Goal: Transaction & Acquisition: Obtain resource

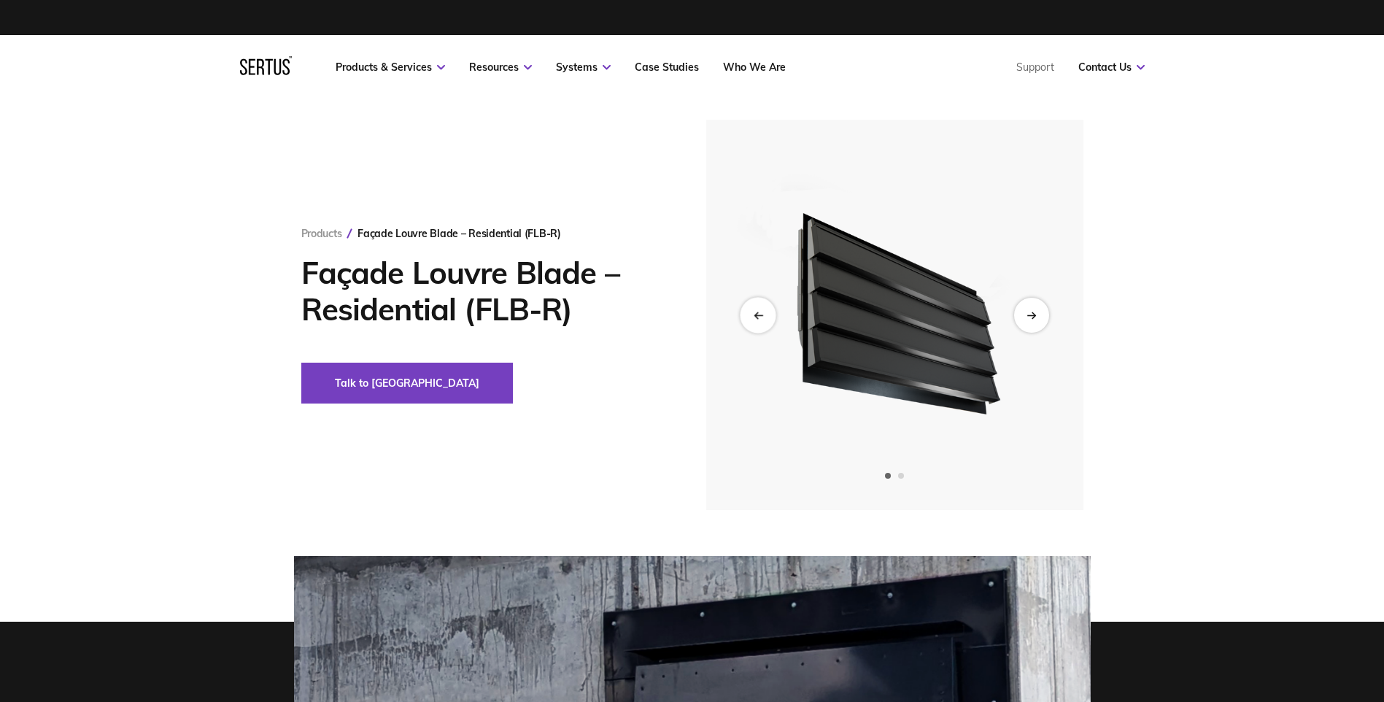
click at [758, 307] on div "Previous slide" at bounding box center [758, 315] width 36 height 36
click at [1025, 323] on div "Next slide" at bounding box center [1031, 315] width 36 height 36
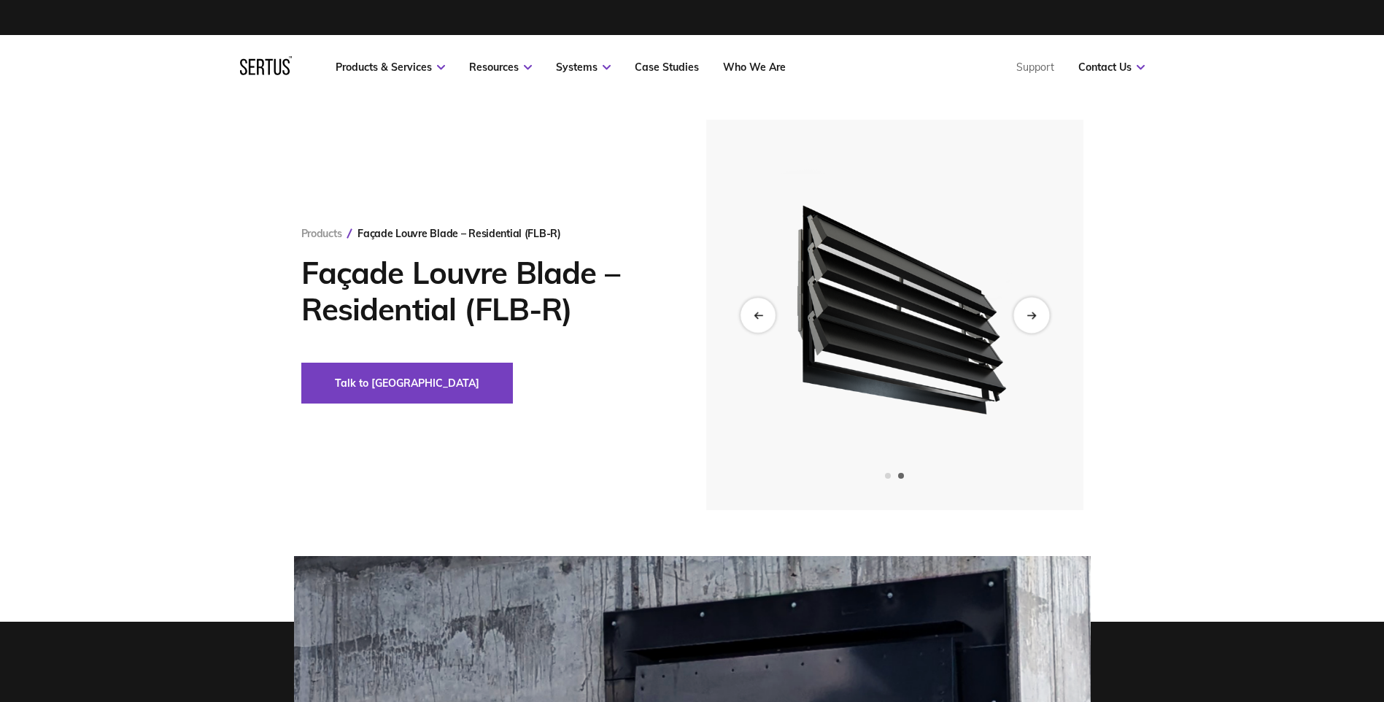
click at [1025, 323] on div "Next slide" at bounding box center [1031, 315] width 36 height 36
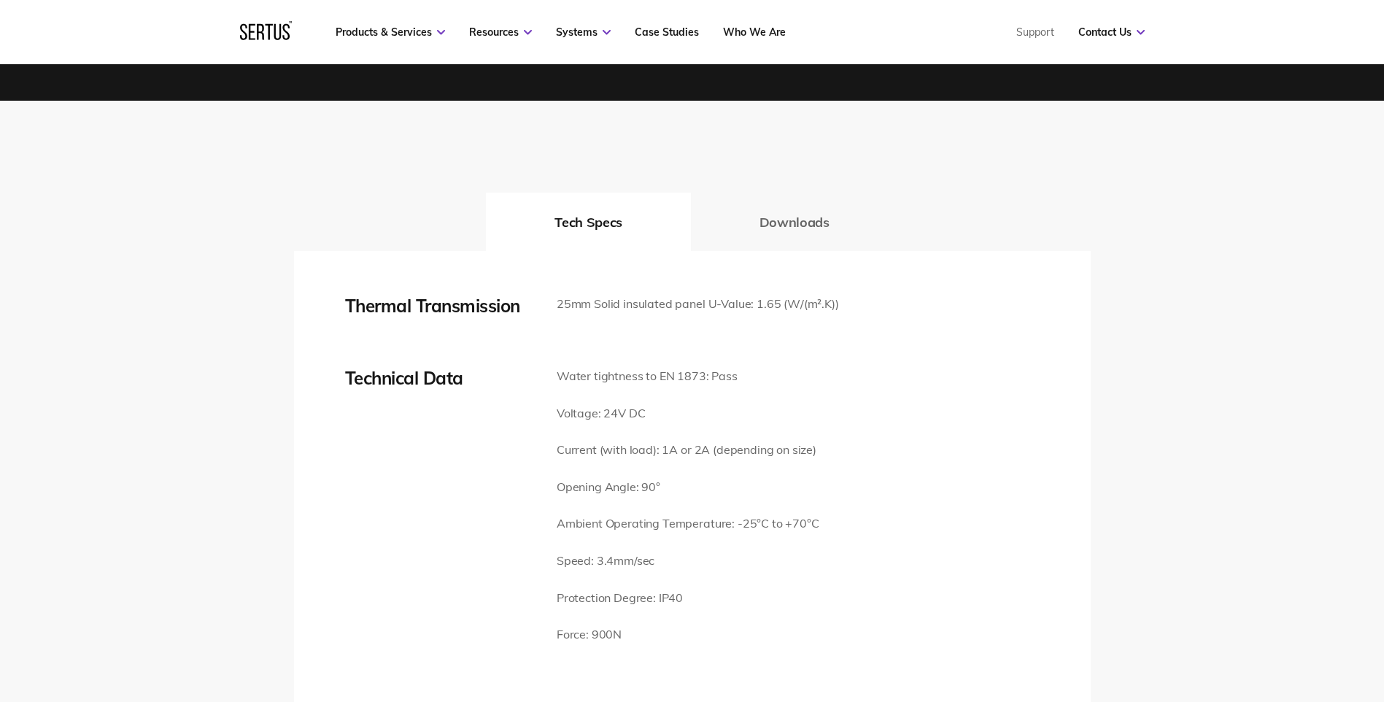
scroll to position [1896, 0]
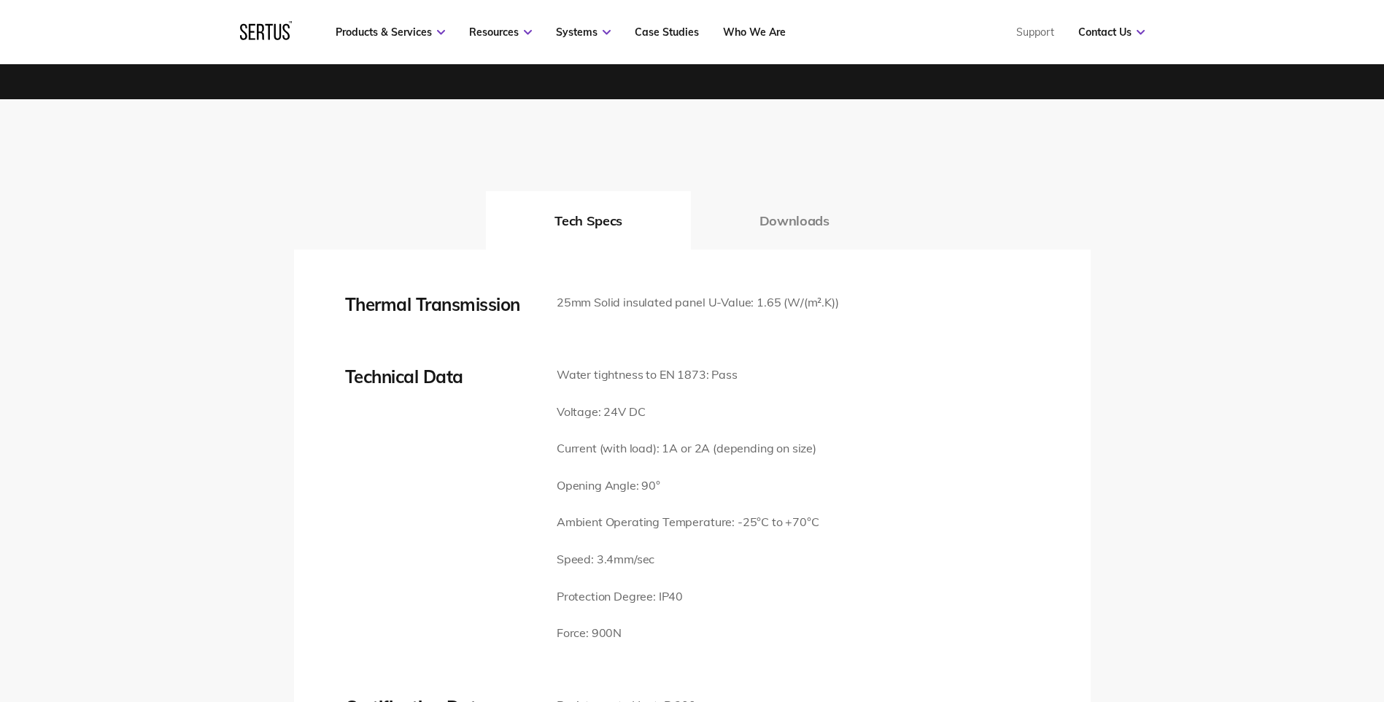
click at [817, 206] on button "Downloads" at bounding box center [794, 220] width 207 height 58
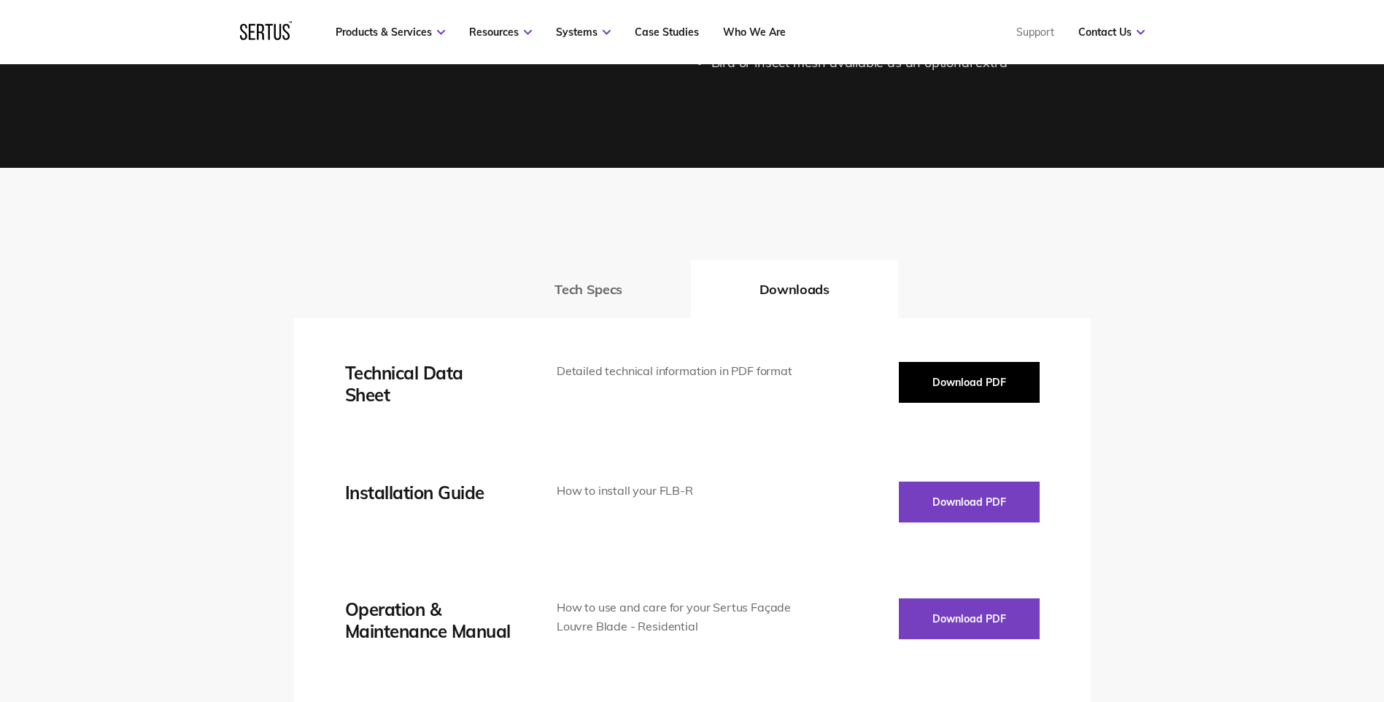
scroll to position [1823, 0]
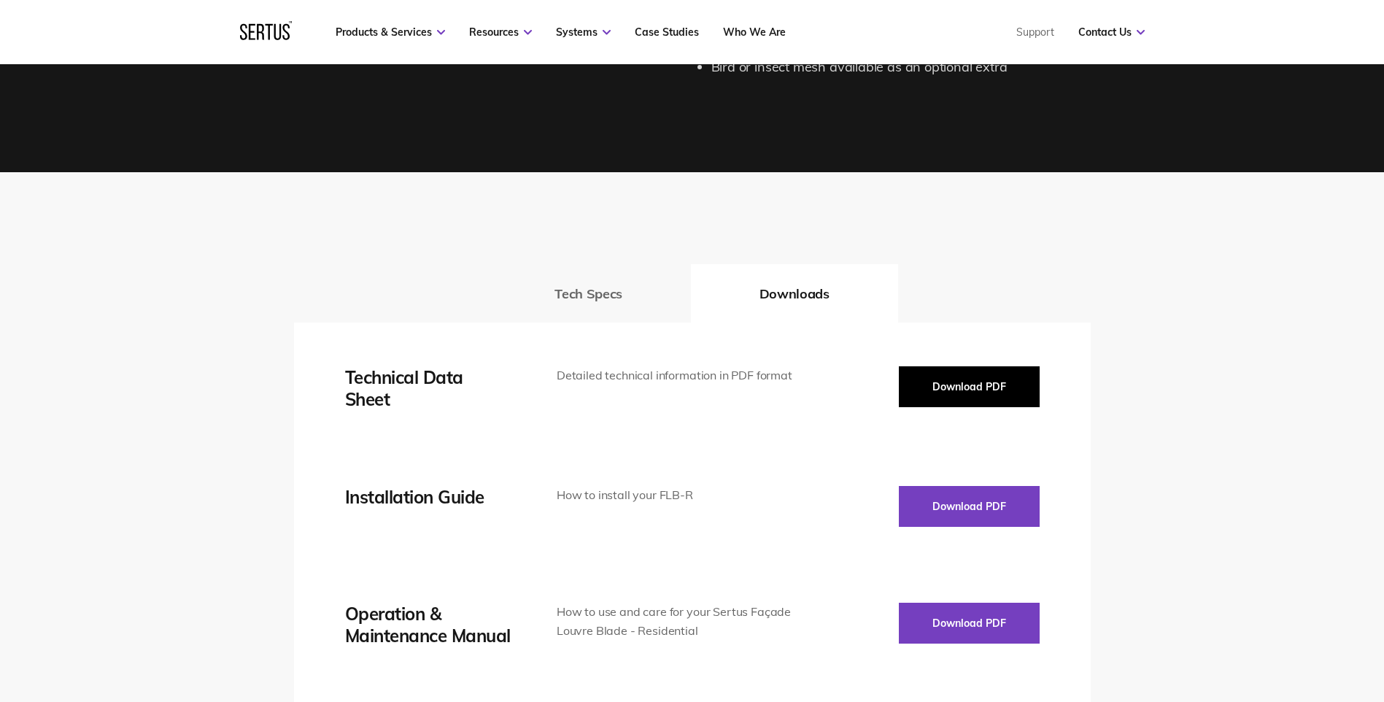
click at [943, 366] on button "Download PDF" at bounding box center [969, 386] width 141 height 41
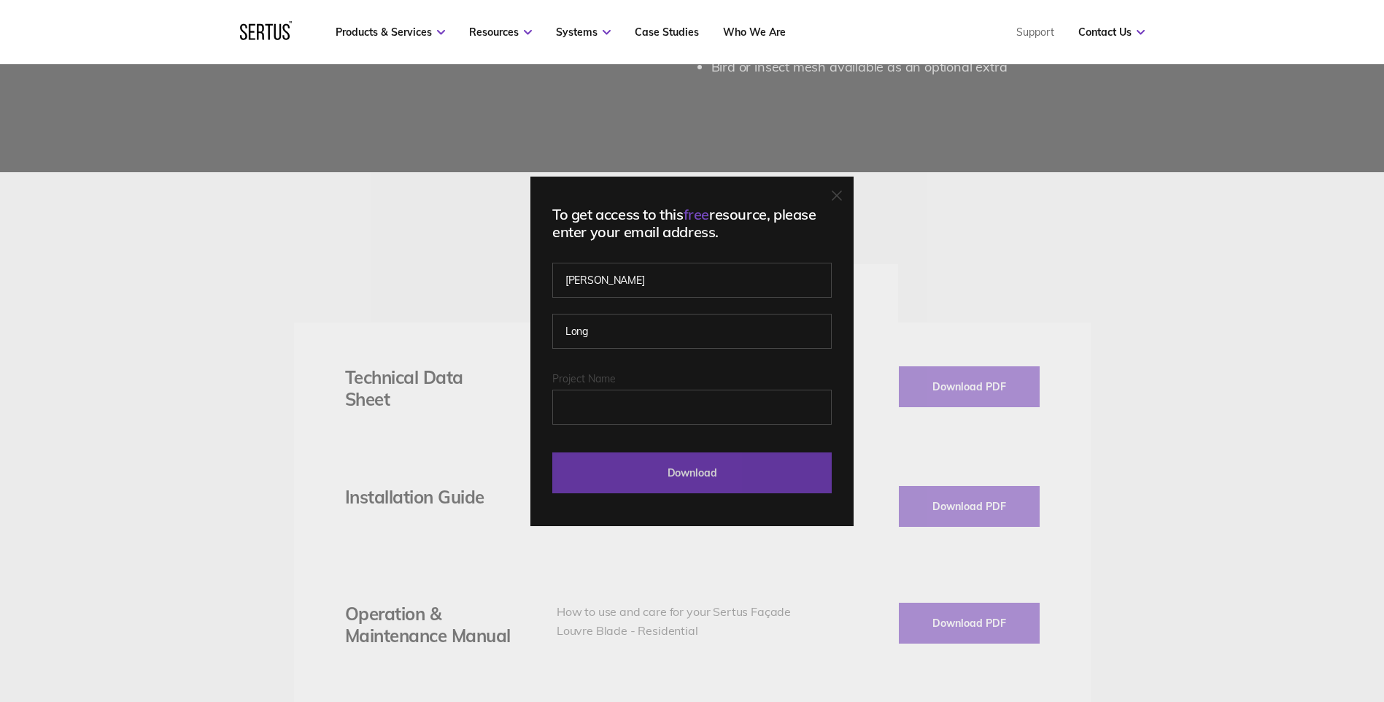
click at [714, 471] on input "Download" at bounding box center [691, 472] width 279 height 41
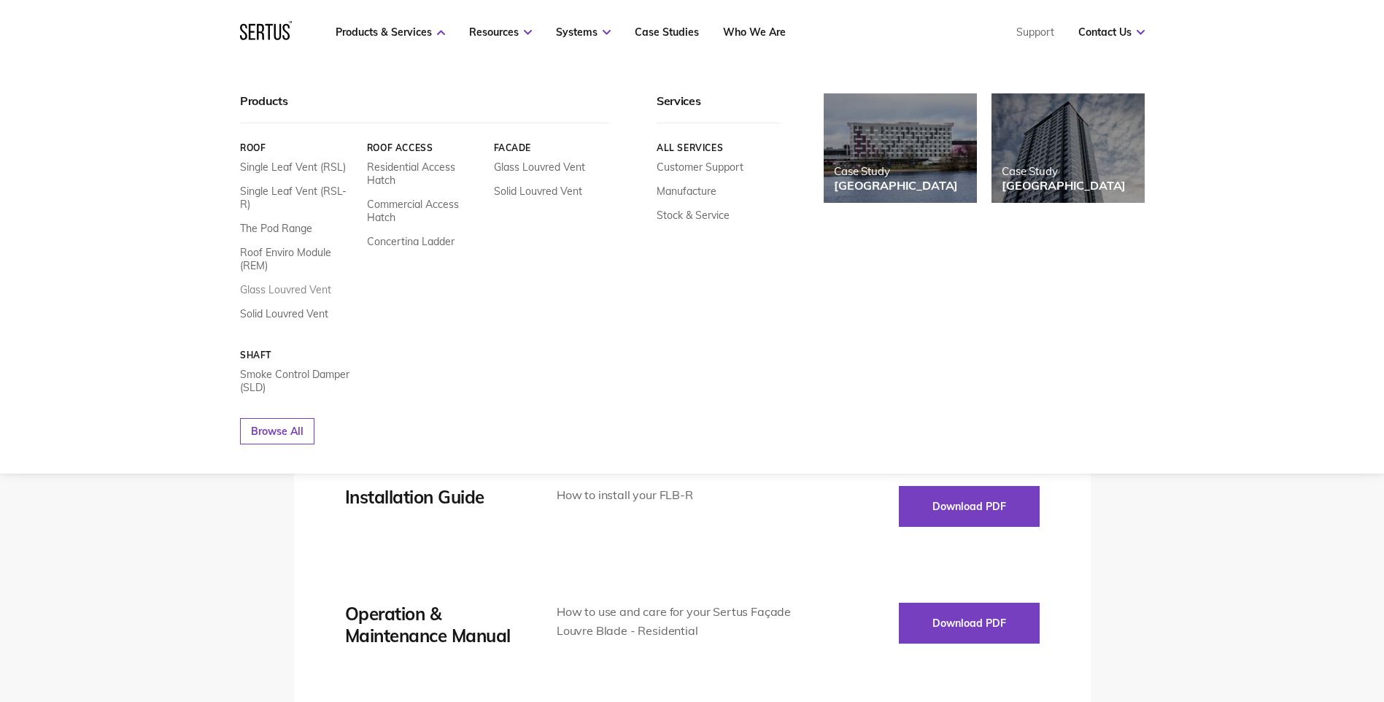
click at [287, 283] on link "Glass Louvred Vent" at bounding box center [285, 289] width 91 height 13
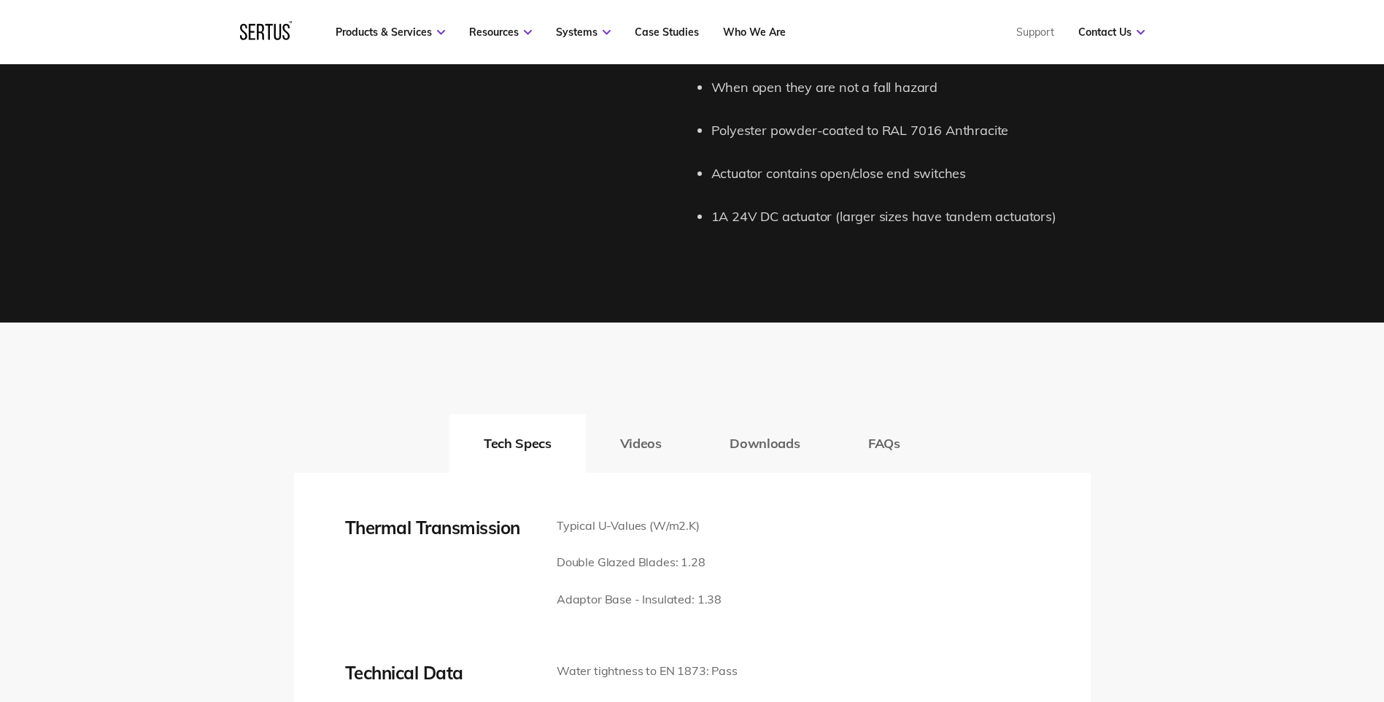
scroll to position [2188, 0]
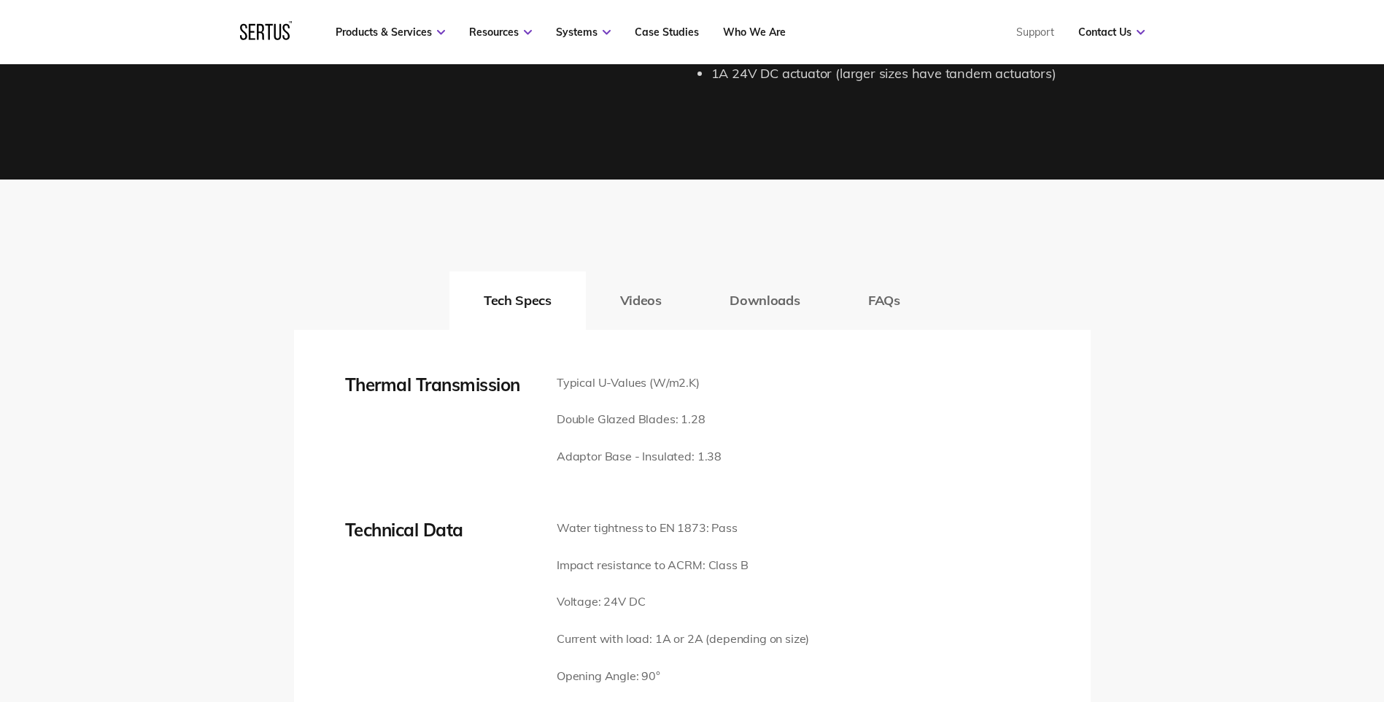
click at [759, 296] on button "Downloads" at bounding box center [764, 300] width 139 height 58
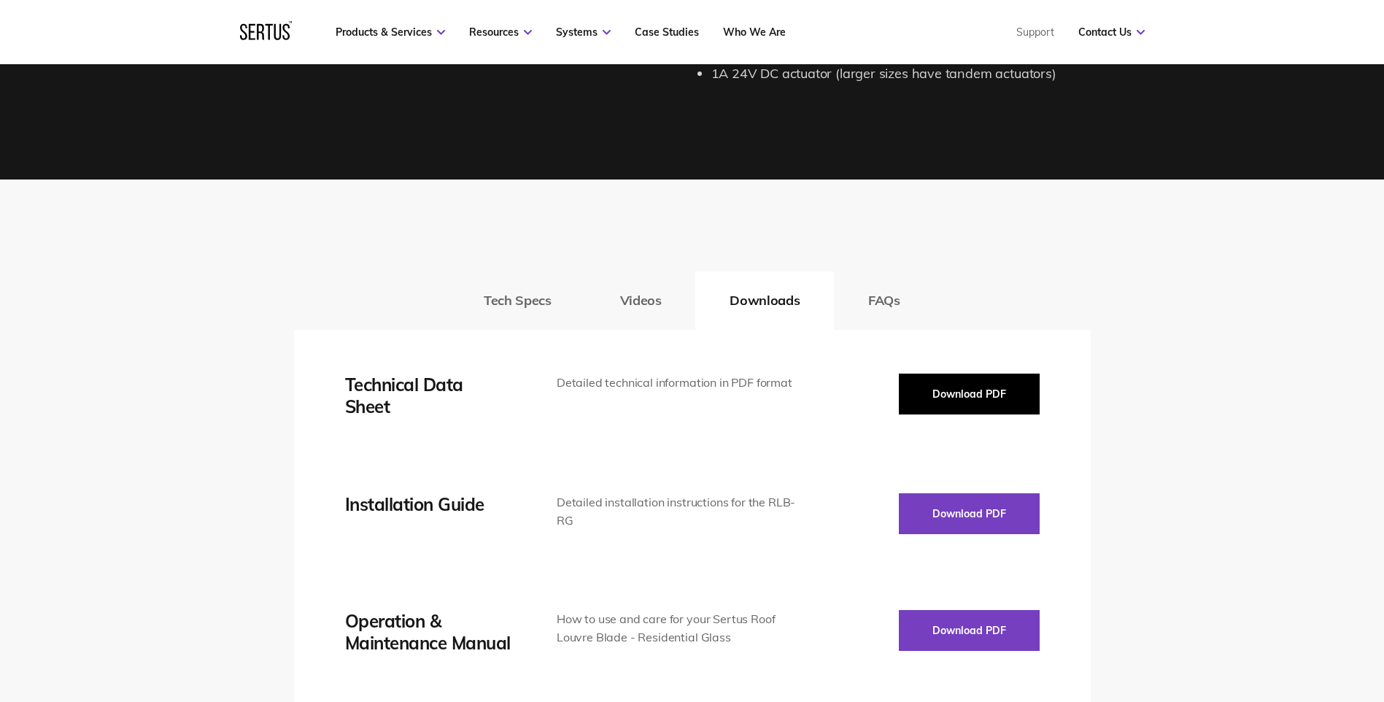
click at [979, 395] on button "Download PDF" at bounding box center [969, 393] width 141 height 41
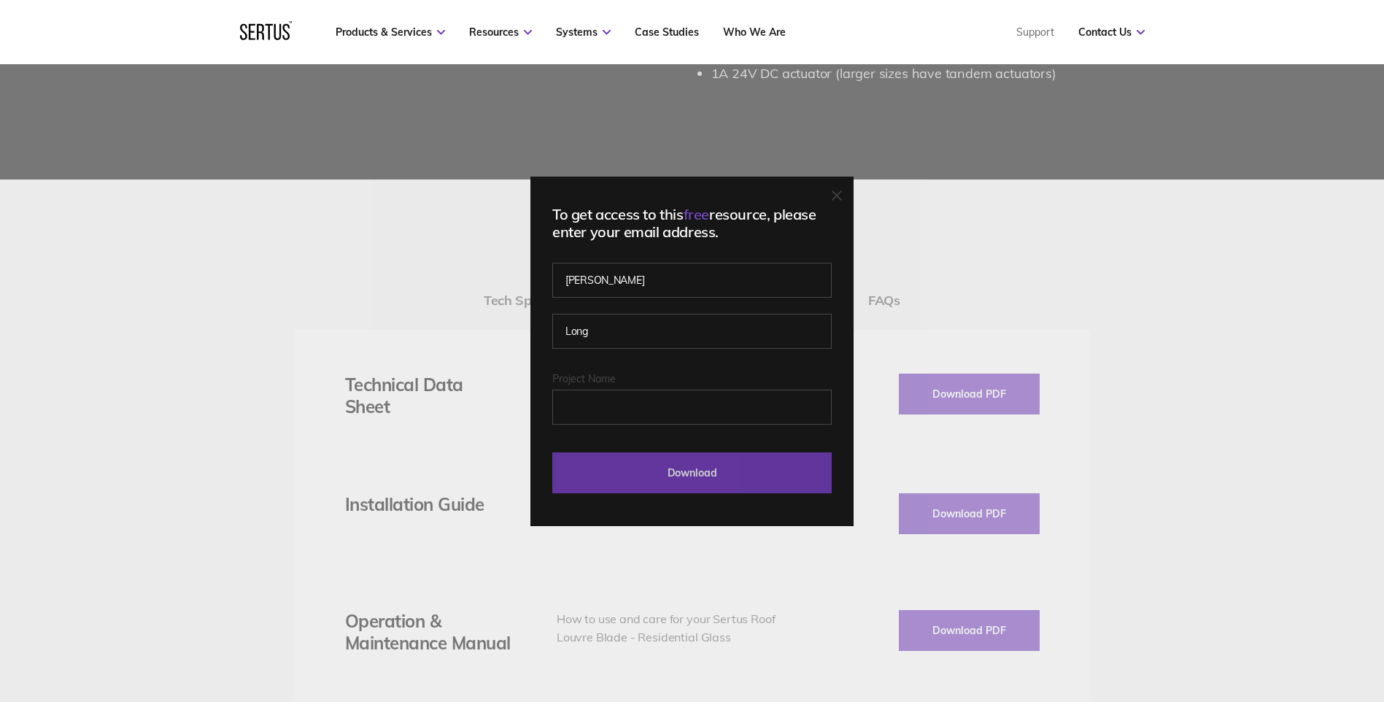
click at [687, 478] on input "Download" at bounding box center [691, 472] width 279 height 41
